Goal: Task Accomplishment & Management: Manage account settings

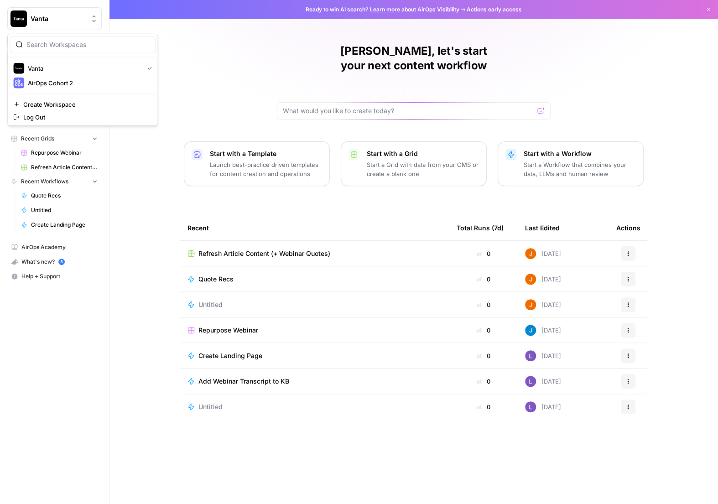
click at [68, 21] on span "Vanta" at bounding box center [58, 18] width 55 height 9
click at [77, 87] on span "AirOps Cohort 2" at bounding box center [88, 82] width 120 height 9
